Goal: Information Seeking & Learning: Learn about a topic

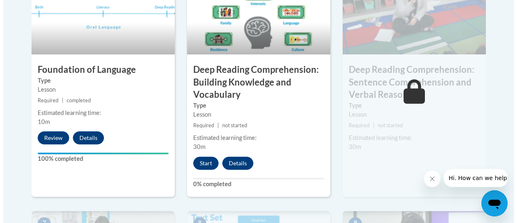
scroll to position [519, 0]
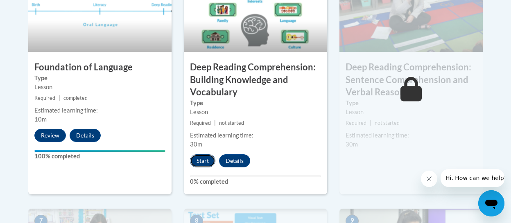
click at [202, 161] on button "Start" at bounding box center [202, 160] width 25 height 13
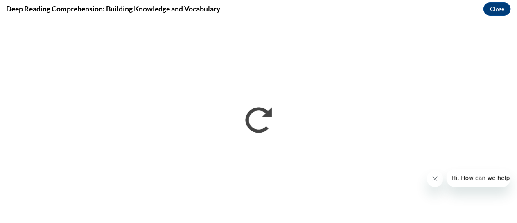
scroll to position [0, 0]
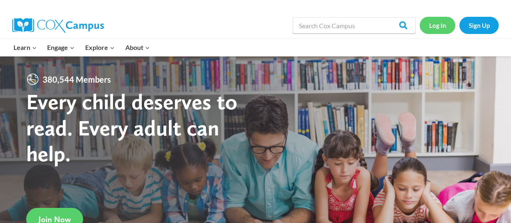
click at [436, 28] on link "Log In" at bounding box center [438, 25] width 36 height 17
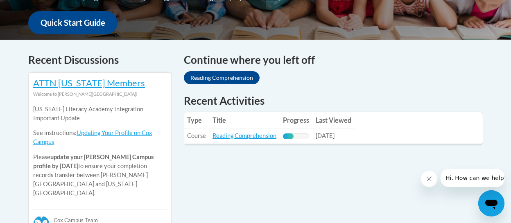
scroll to position [311, 0]
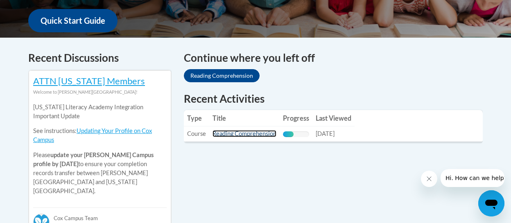
click at [245, 134] on link "Reading Comprehension" at bounding box center [245, 133] width 64 height 7
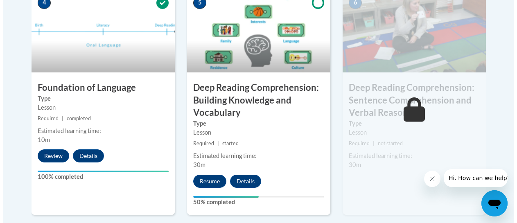
scroll to position [521, 0]
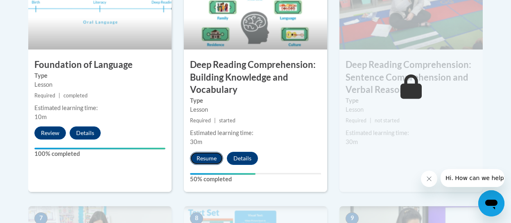
click at [205, 161] on button "Resume" at bounding box center [206, 158] width 33 height 13
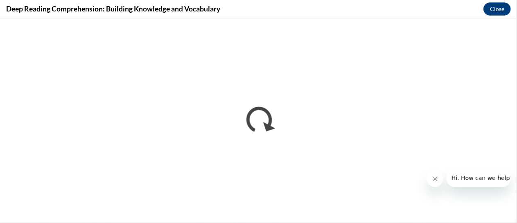
scroll to position [0, 0]
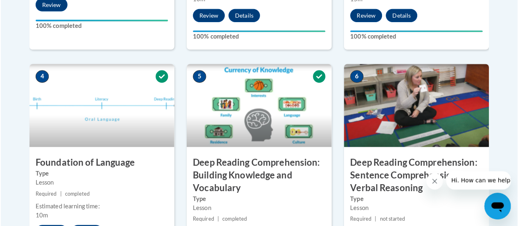
scroll to position [425, 0]
